Goal: Task Accomplishment & Management: Manage account settings

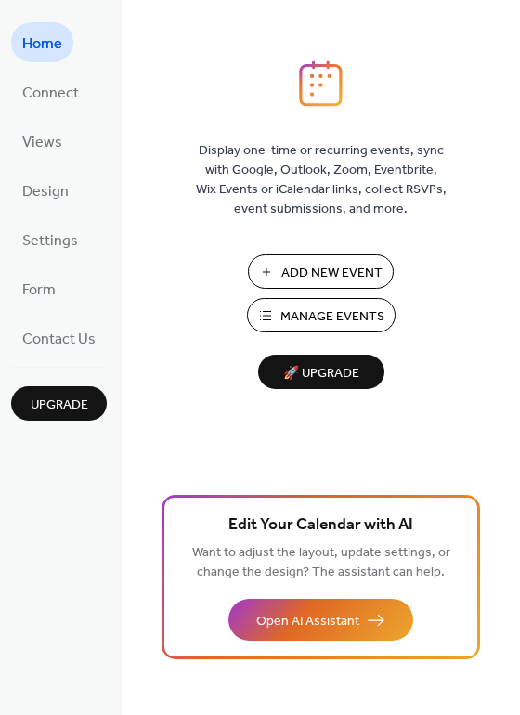
click at [335, 316] on span "Manage Events" at bounding box center [332, 316] width 104 height 19
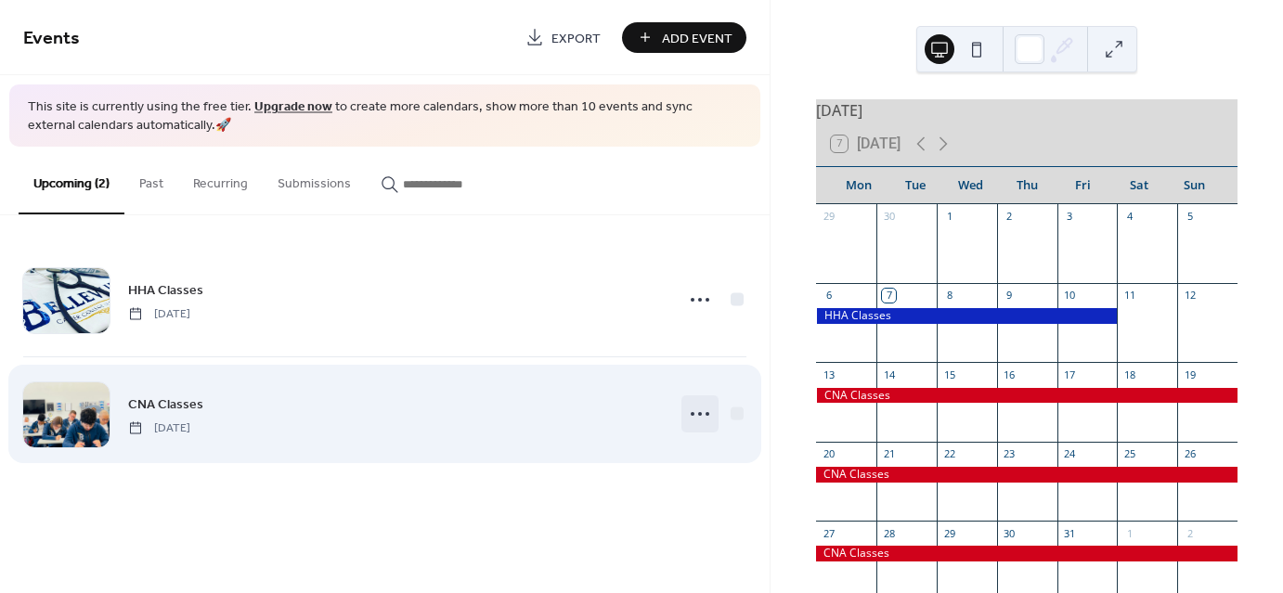
click at [701, 412] on circle at bounding box center [700, 414] width 4 height 4
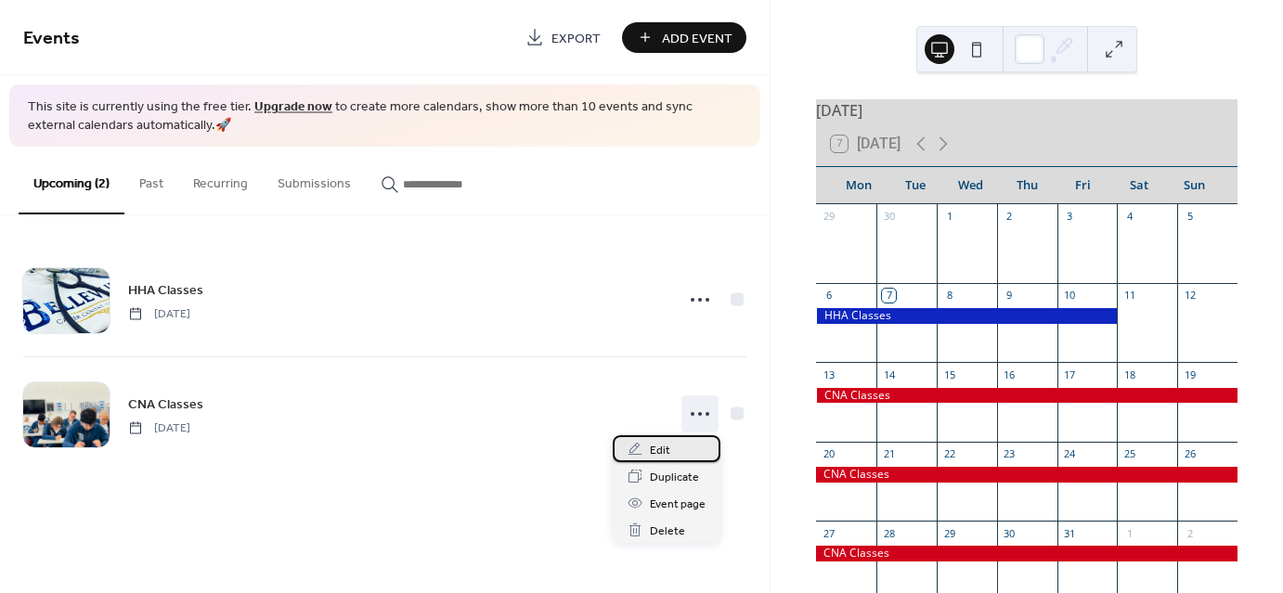
click at [657, 447] on span "Edit" at bounding box center [660, 450] width 20 height 19
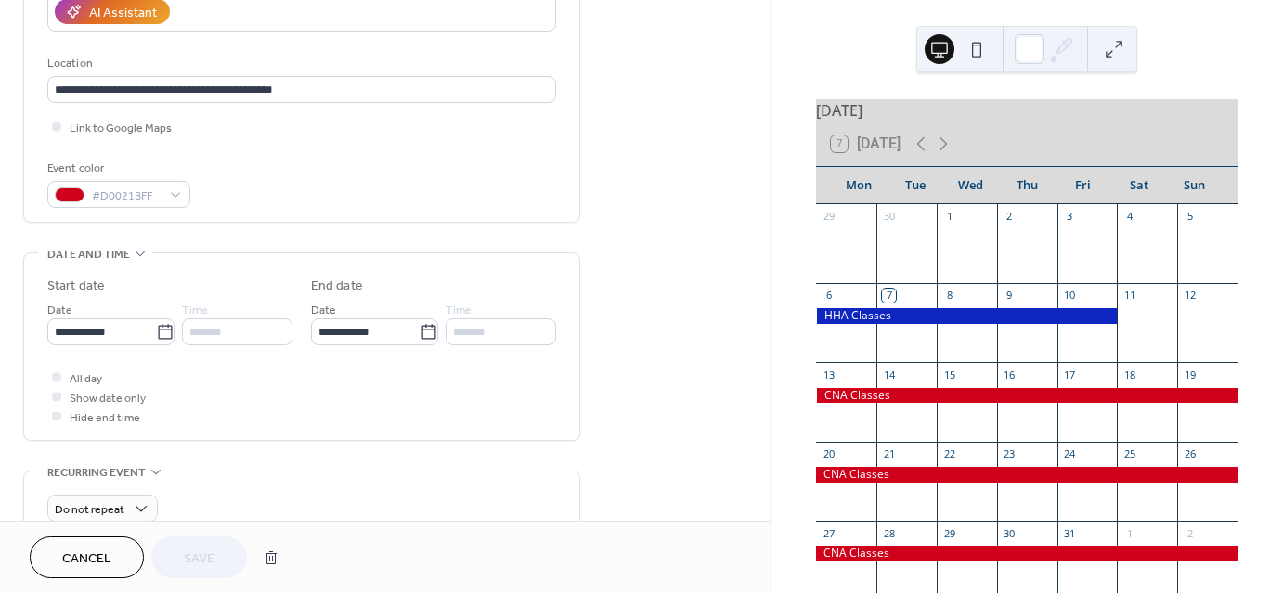
scroll to position [379, 0]
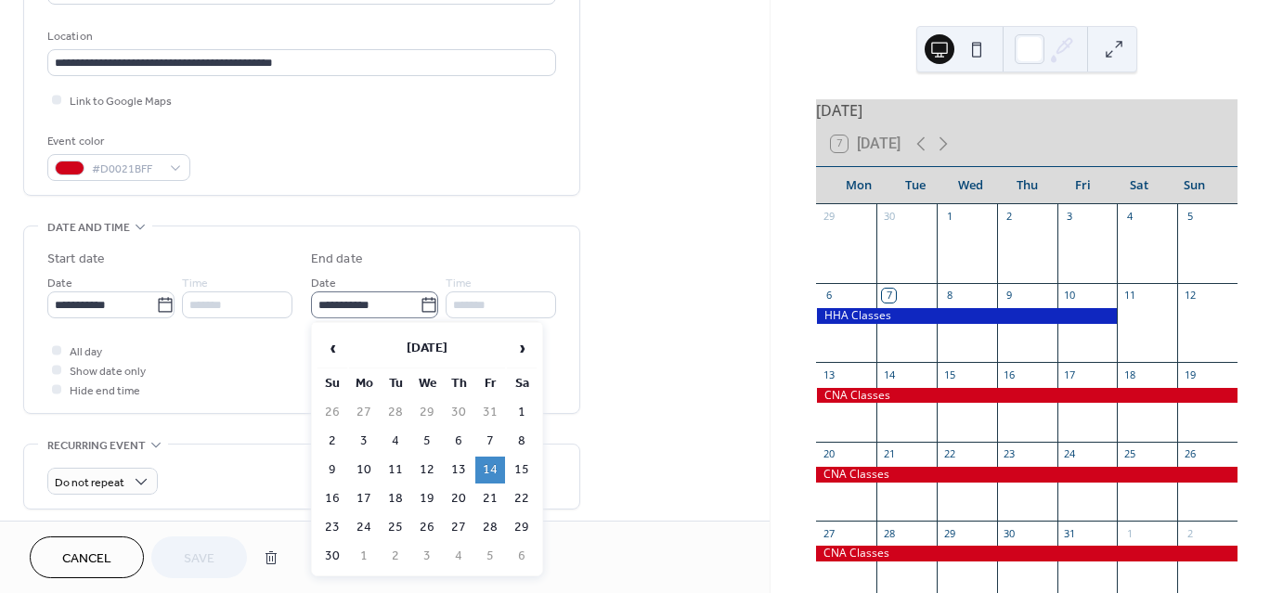
click at [421, 301] on icon at bounding box center [428, 304] width 14 height 15
click at [420, 301] on input "**********" at bounding box center [365, 305] width 109 height 27
click at [457, 490] on td "20" at bounding box center [459, 499] width 30 height 27
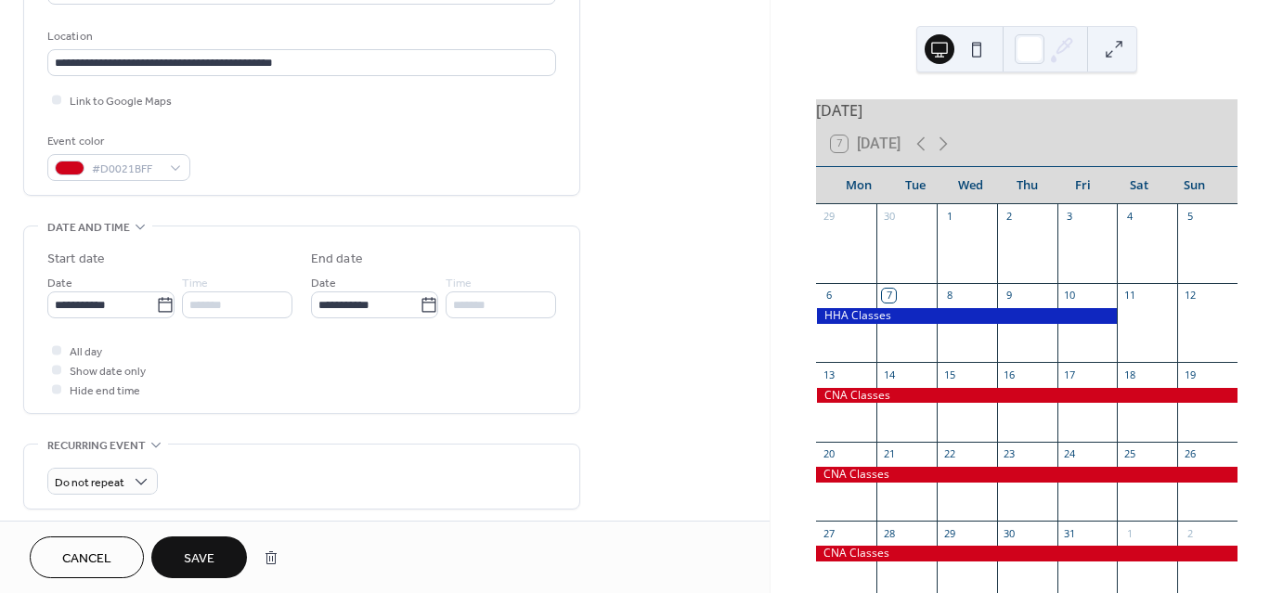
type input "**********"
click at [199, 557] on span "Save" at bounding box center [199, 559] width 31 height 19
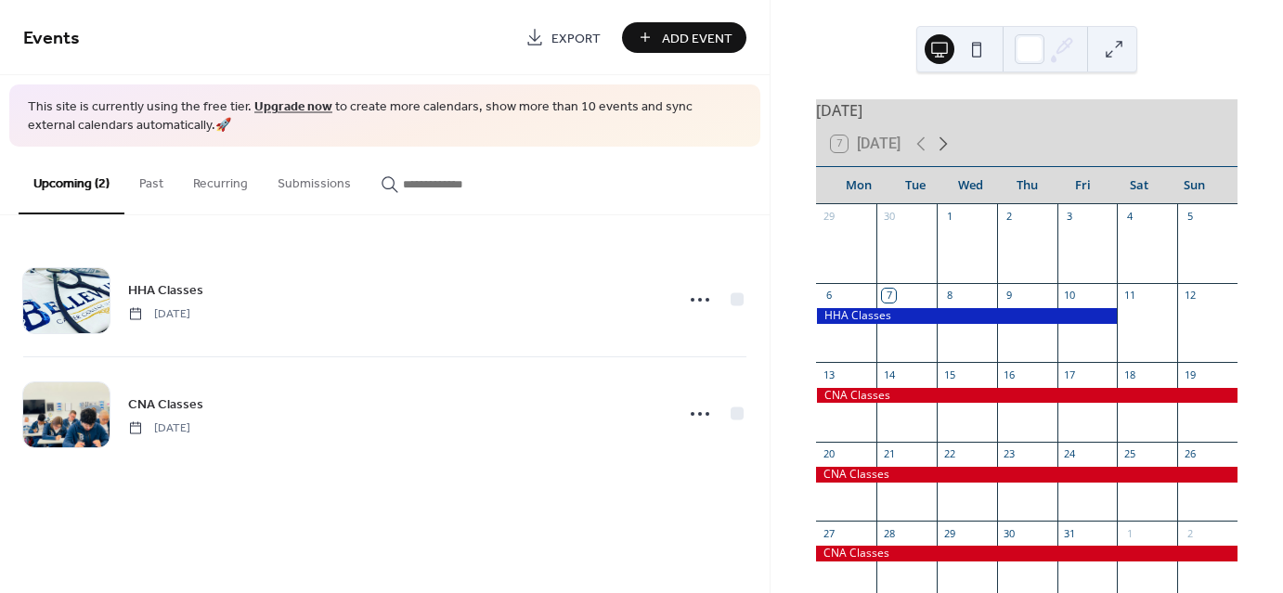
click at [945, 155] on icon at bounding box center [943, 144] width 22 height 22
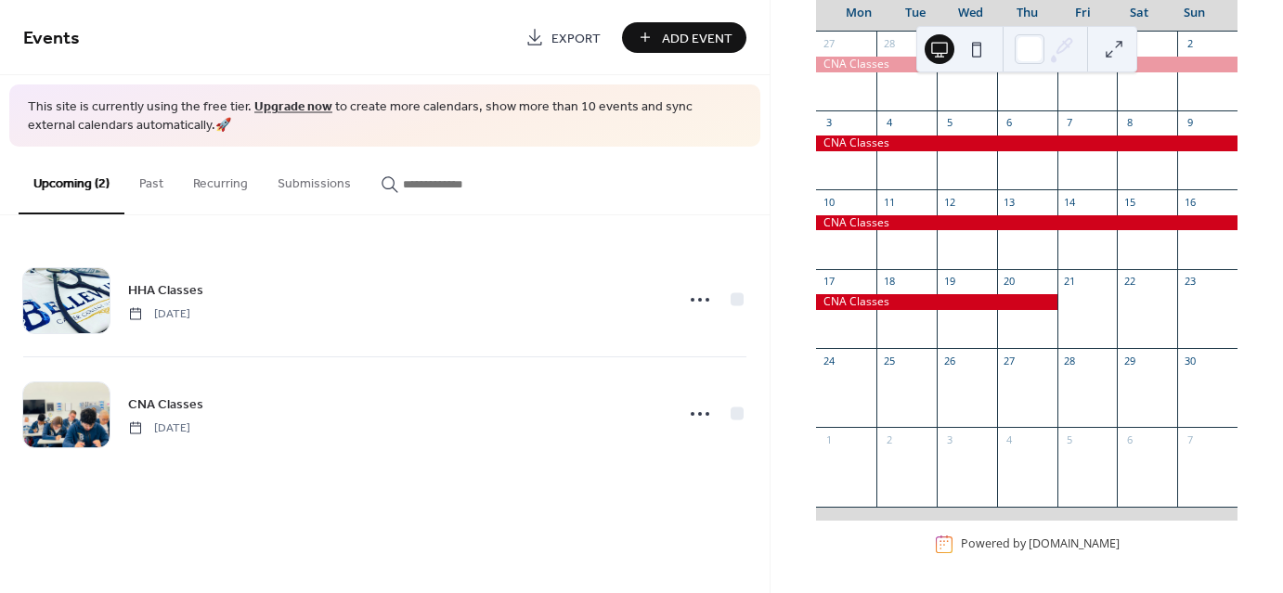
scroll to position [67, 0]
